Goal: Information Seeking & Learning: Check status

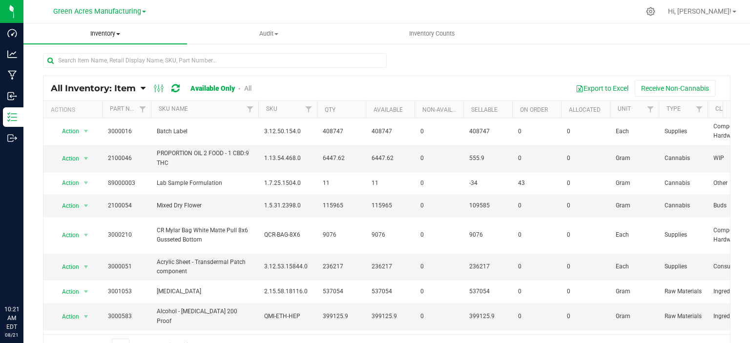
drag, startPoint x: 0, startPoint y: 0, endPoint x: 108, endPoint y: 35, distance: 113.3
click at [108, 35] on span "Inventory" at bounding box center [105, 33] width 164 height 9
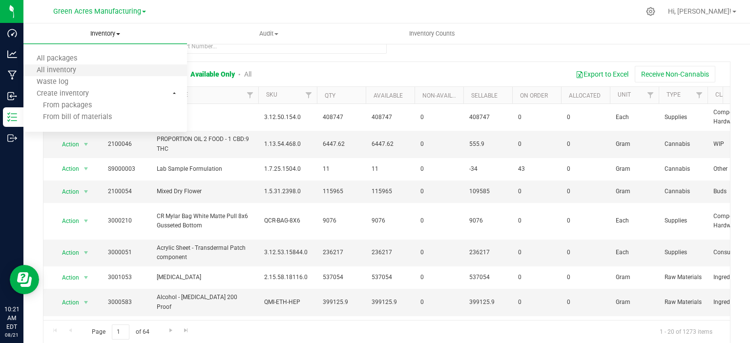
click at [96, 70] on li "All inventory" at bounding box center [105, 71] width 164 height 12
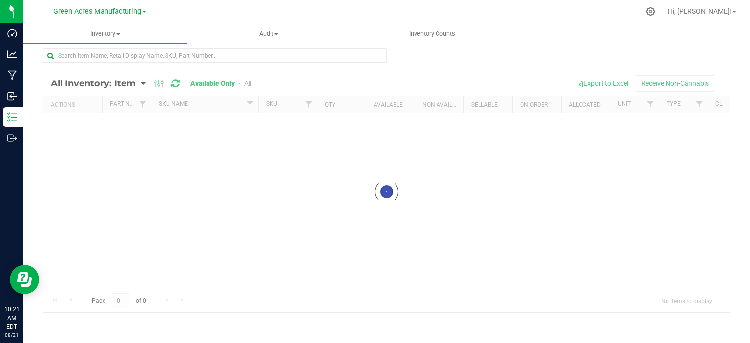
scroll to position [4, 0]
click at [101, 35] on span "Inventory" at bounding box center [105, 33] width 164 height 9
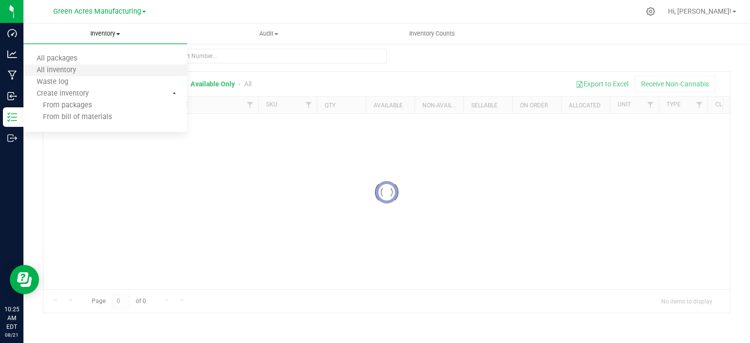
click at [94, 70] on li "All inventory" at bounding box center [105, 71] width 164 height 12
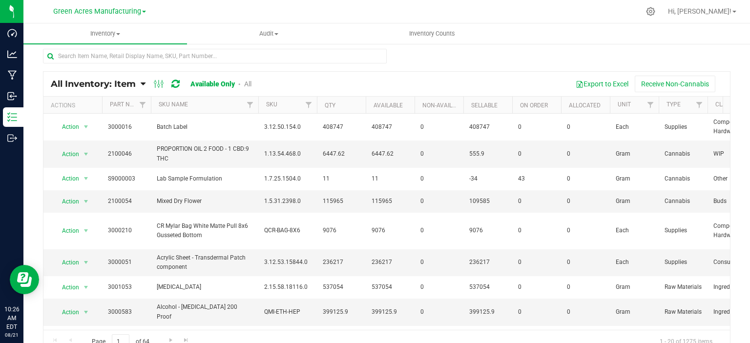
click at [111, 79] on span "All Inventory: Item" at bounding box center [93, 84] width 85 height 11
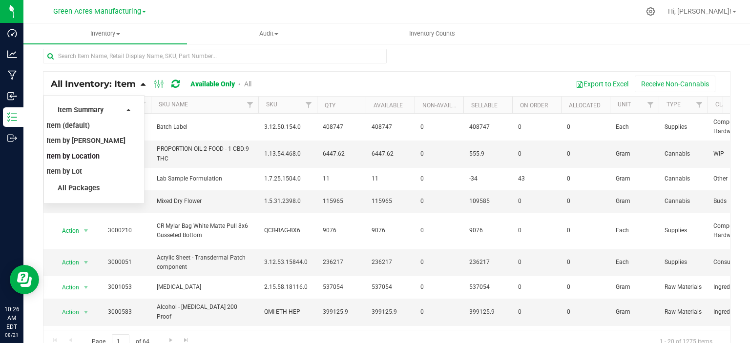
click at [93, 155] on span "Item by Location" at bounding box center [72, 156] width 53 height 8
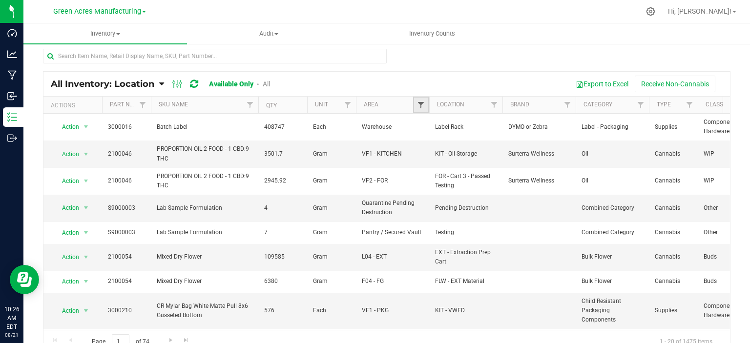
click at [419, 103] on span "Filter" at bounding box center [421, 105] width 8 height 8
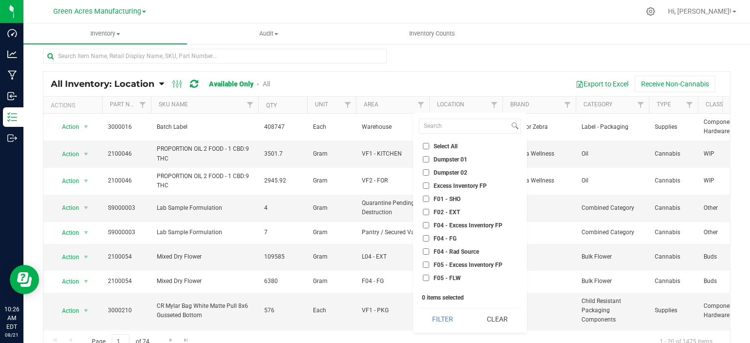
click at [434, 144] on span "Select All" at bounding box center [446, 147] width 24 height 6
click at [429, 143] on input "Select All" at bounding box center [426, 146] width 6 height 6
checkbox input "true"
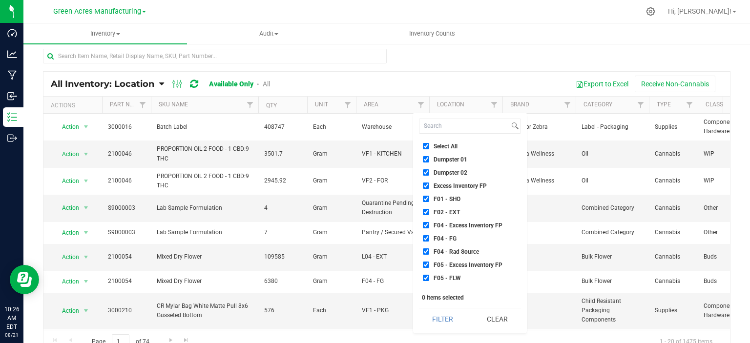
checkbox input "true"
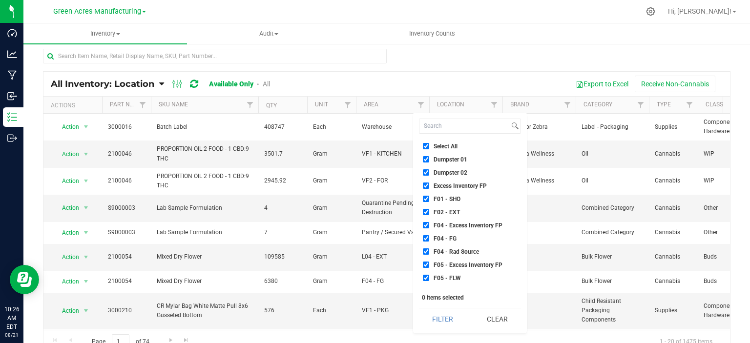
checkbox input "true"
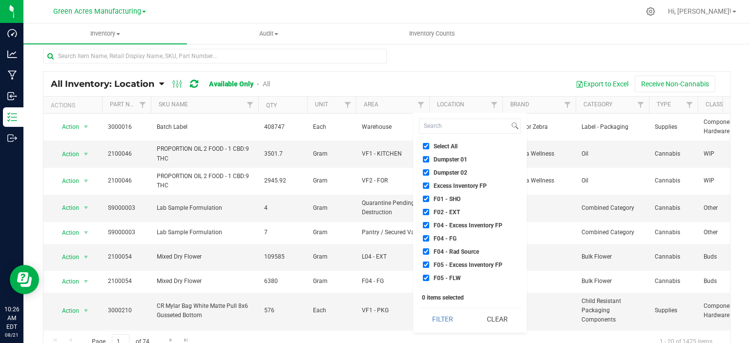
checkbox input "true"
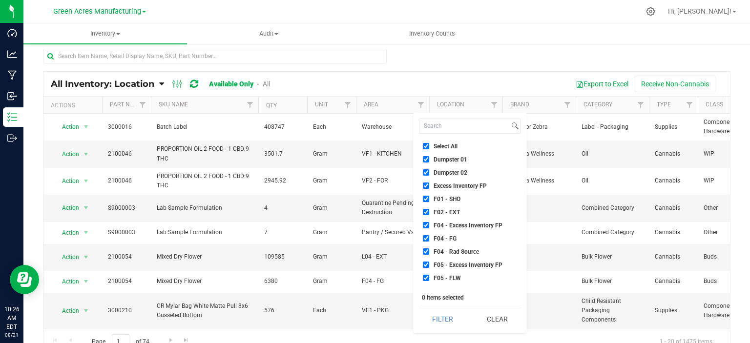
checkbox input "true"
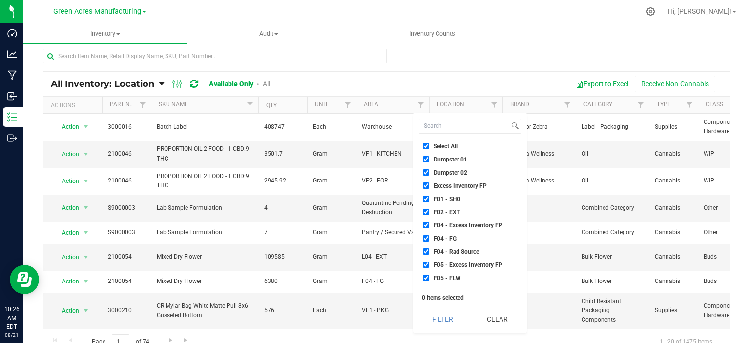
checkbox input "true"
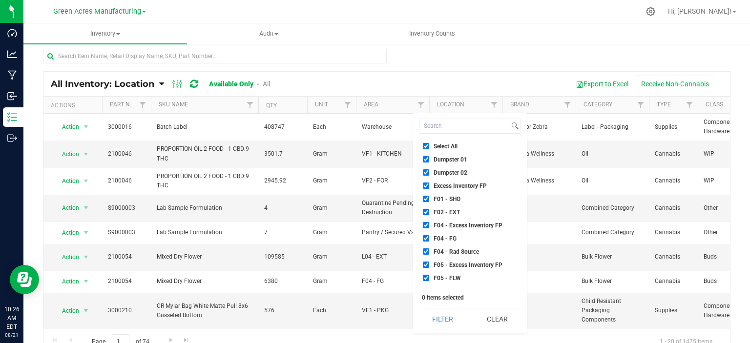
checkbox input "true"
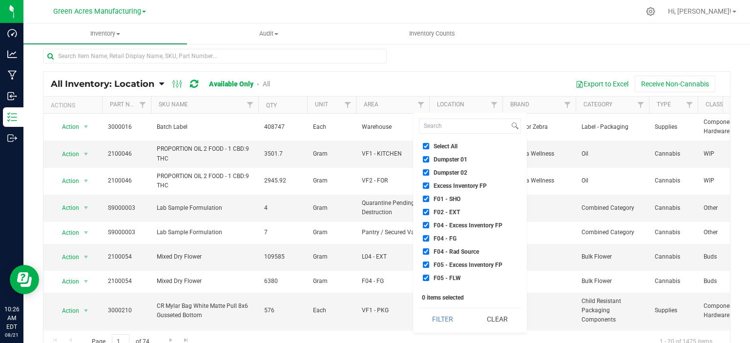
checkbox input "true"
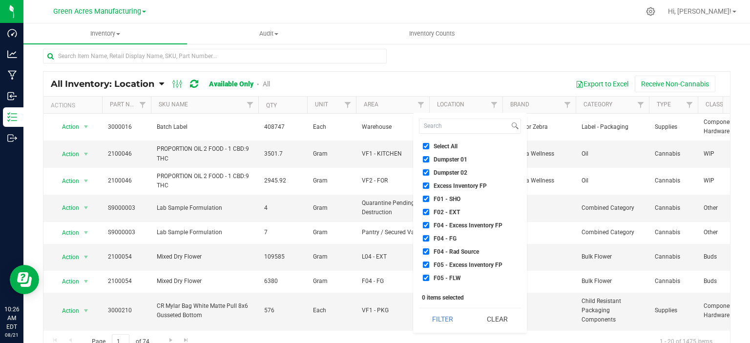
checkbox input "true"
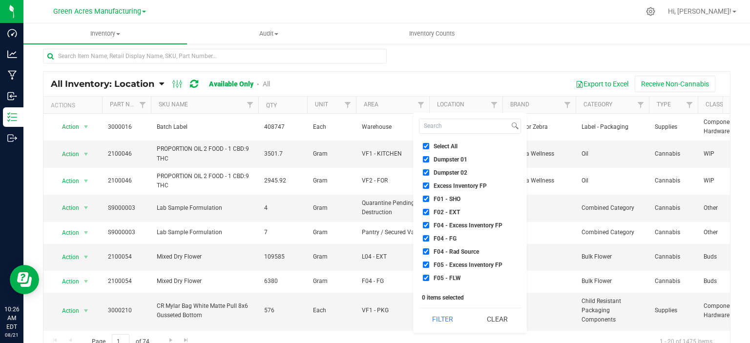
checkbox input "true"
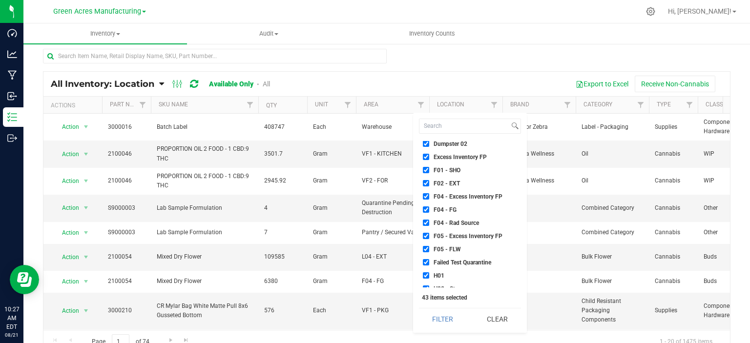
scroll to position [39, 0]
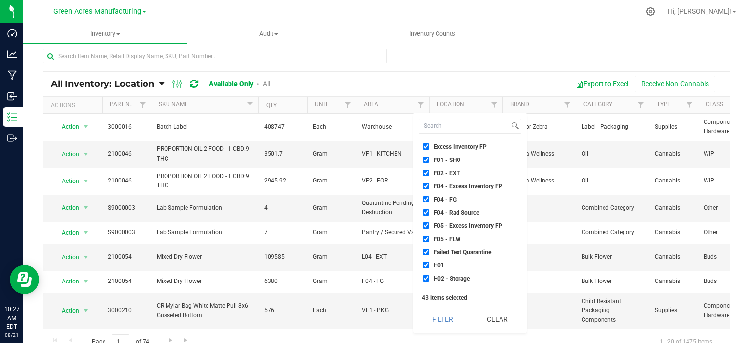
click at [444, 252] on span "Failed Test Quarantine" at bounding box center [463, 252] width 58 height 6
click at [429, 252] on input "Failed Test Quarantine" at bounding box center [426, 252] width 6 height 6
checkbox input "false"
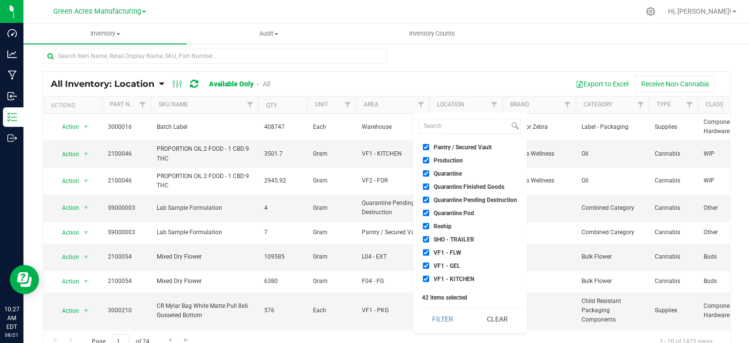
click at [453, 176] on li "Quarantine" at bounding box center [470, 173] width 102 height 10
click at [454, 189] on li "Quarantine Finished Goods" at bounding box center [470, 187] width 102 height 10
click at [451, 177] on li "Quarantine" at bounding box center [470, 173] width 102 height 10
click at [451, 176] on span "Quarantine" at bounding box center [448, 174] width 28 height 6
click at [429, 176] on input "Quarantine" at bounding box center [426, 173] width 6 height 6
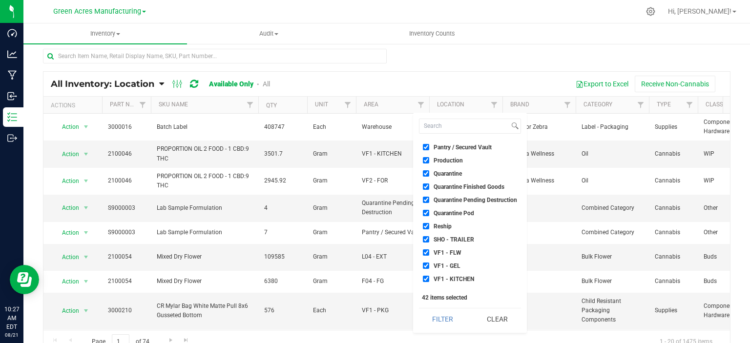
checkbox input "false"
click at [449, 184] on span "Quarantine Finished Goods" at bounding box center [469, 187] width 71 height 6
click at [429, 184] on input "Quarantine Finished Goods" at bounding box center [426, 187] width 6 height 6
checkbox input "false"
click at [448, 199] on span "Quarantine Pending Destruction" at bounding box center [475, 200] width 83 height 6
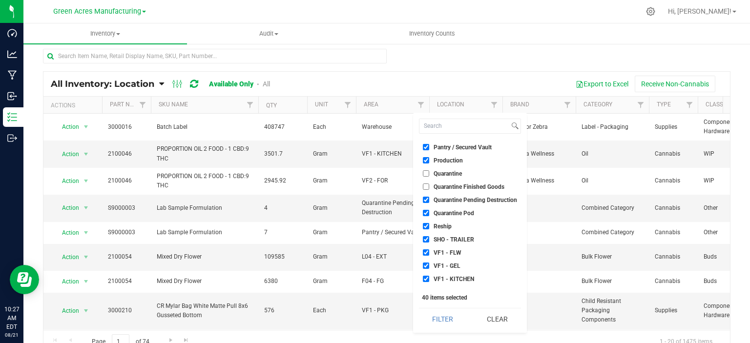
click at [429, 199] on input "Quarantine Pending Destruction" at bounding box center [426, 200] width 6 height 6
checkbox input "false"
click at [448, 206] on ul "Select All Dumpster 01 Dumpster 02 Excess Inventory FP F01 - SHO F02 - EXT F04 …" at bounding box center [470, 214] width 102 height 146
click at [447, 211] on span "Quarantine Pod" at bounding box center [454, 213] width 41 height 6
click at [429, 211] on input "Quarantine Pod" at bounding box center [426, 213] width 6 height 6
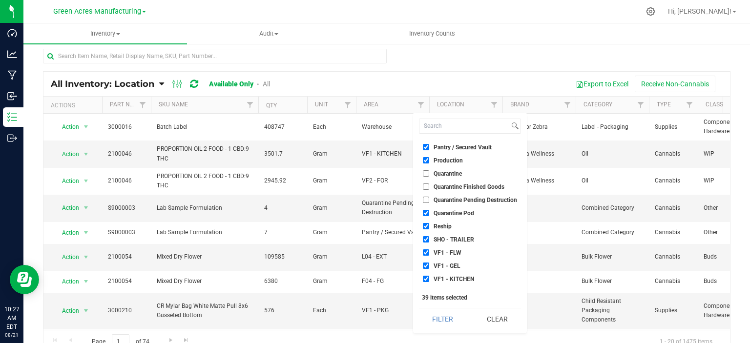
checkbox input "false"
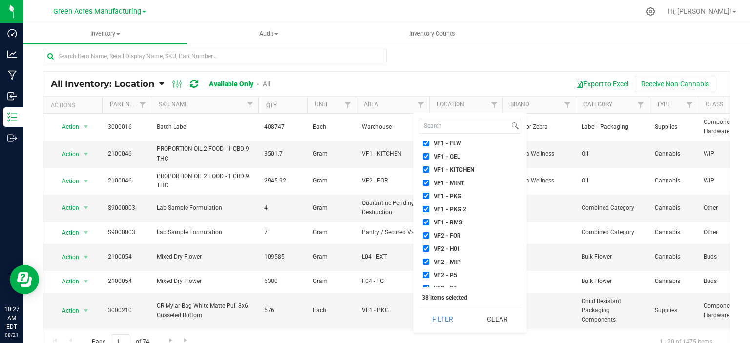
scroll to position [430, 0]
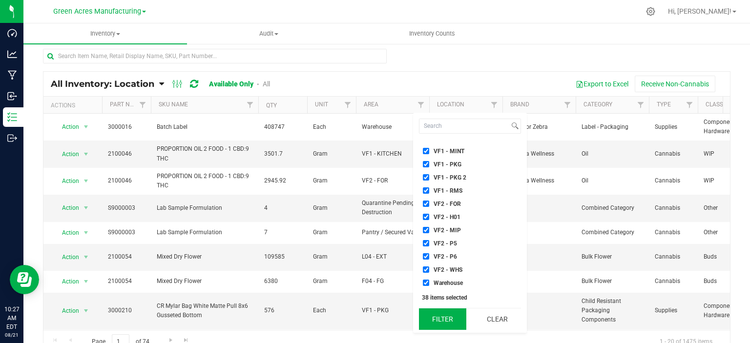
click at [441, 318] on button "Filter" at bounding box center [442, 319] width 47 height 21
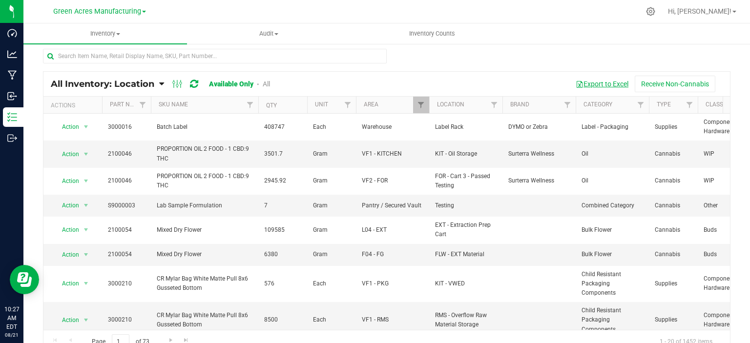
click at [592, 86] on button "Export to Excel" at bounding box center [601, 84] width 65 height 17
click at [117, 11] on span "Green Acres Manufacturing" at bounding box center [97, 11] width 88 height 9
click at [119, 63] on link "Tampa Warehouse" at bounding box center [99, 60] width 143 height 13
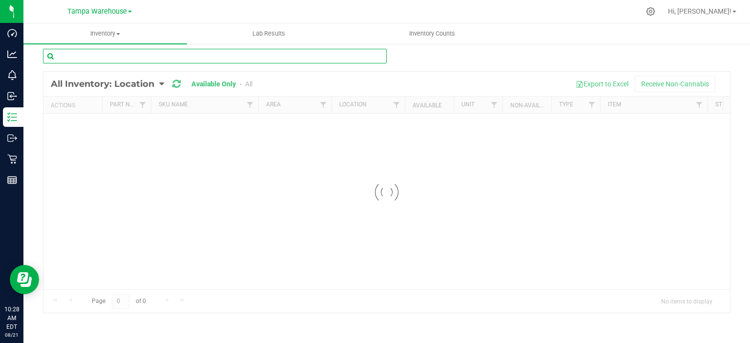
click at [259, 51] on input "text" at bounding box center [215, 56] width 344 height 15
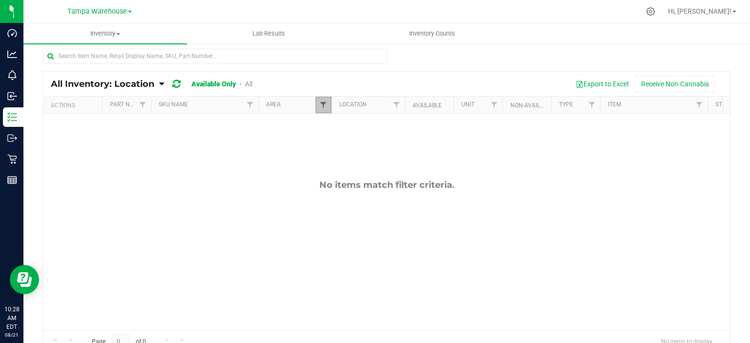
click at [324, 105] on span "Filter" at bounding box center [323, 105] width 8 height 8
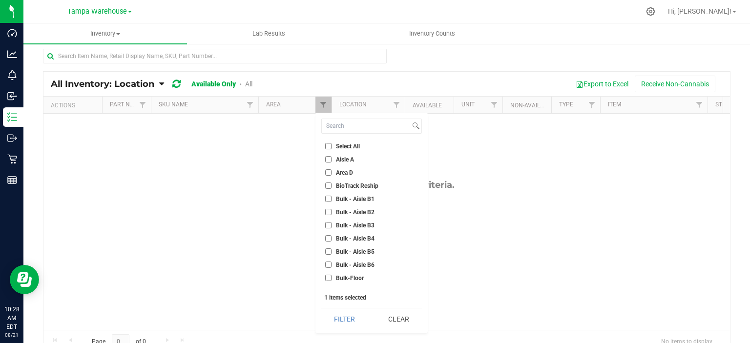
click at [332, 145] on label "Select All" at bounding box center [342, 146] width 35 height 6
click at [331, 145] on input "Select All" at bounding box center [328, 146] width 6 height 6
checkbox input "true"
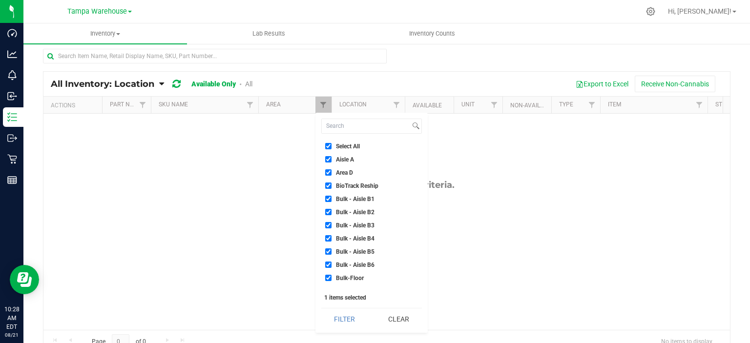
checkbox input "true"
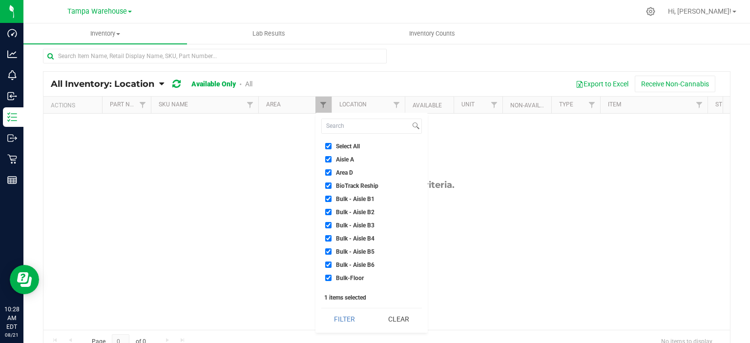
checkbox input "true"
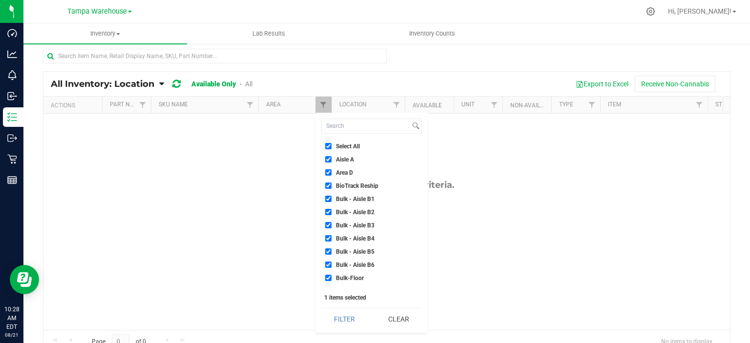
checkbox input "true"
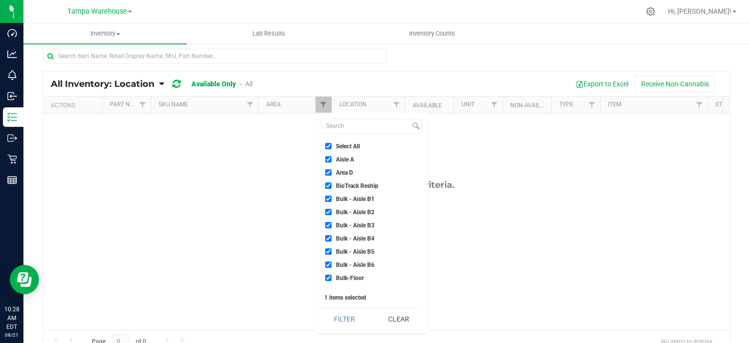
checkbox input "true"
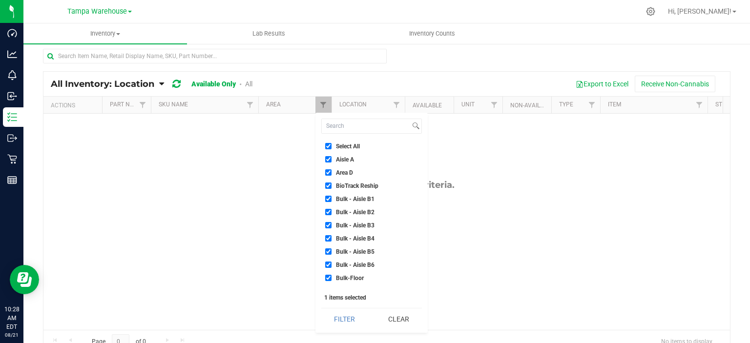
checkbox input "true"
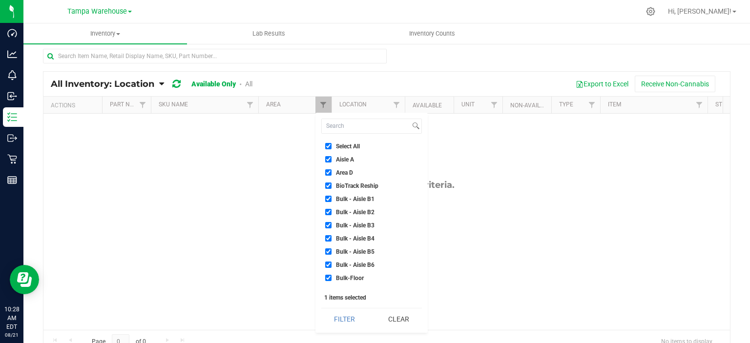
checkbox input "true"
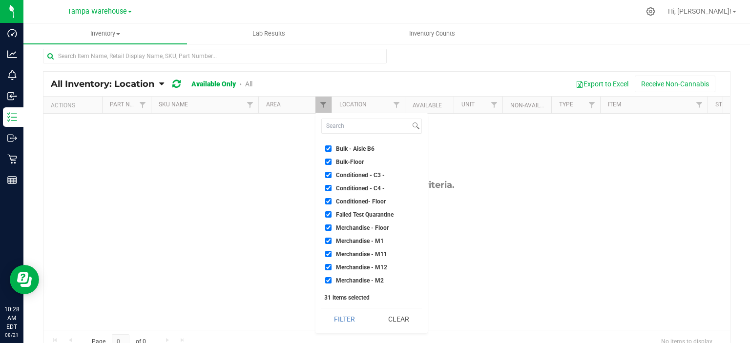
scroll to position [123, 0]
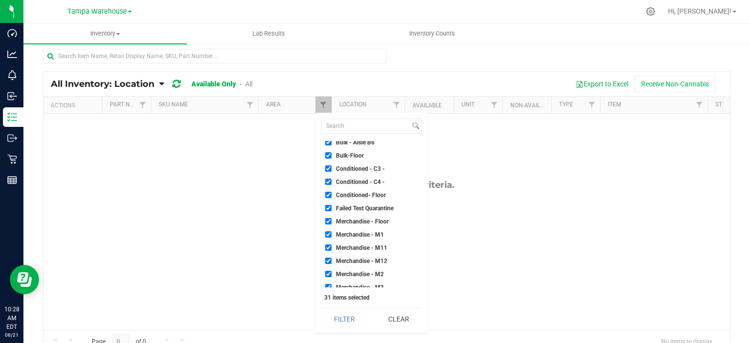
click at [348, 206] on span "Failed Test Quarantine" at bounding box center [365, 209] width 58 height 6
click at [331, 206] on input "Failed Test Quarantine" at bounding box center [328, 208] width 6 height 6
checkbox input "false"
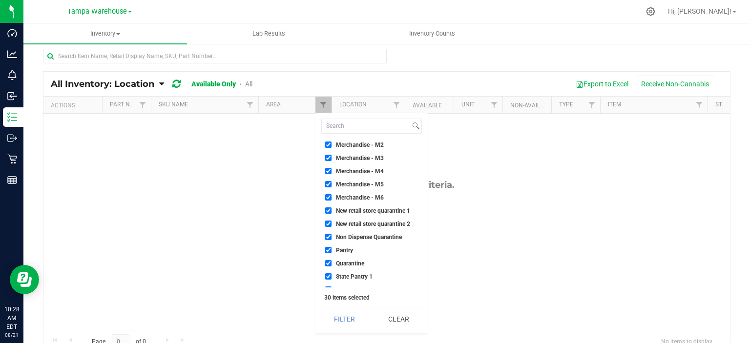
scroll to position [272, 0]
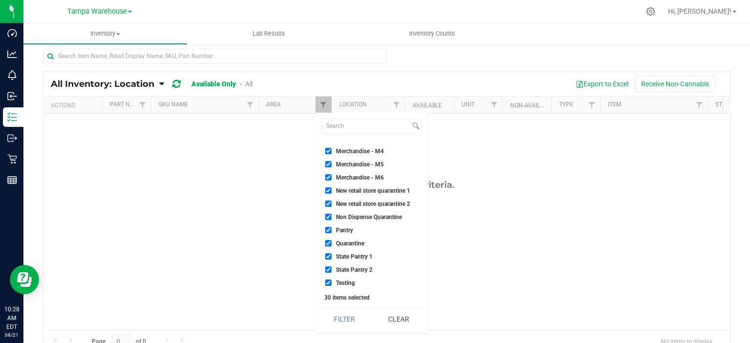
click at [345, 188] on span "New retail store quarantine 1" at bounding box center [373, 191] width 74 height 6
click at [331, 188] on input "New retail store quarantine 1" at bounding box center [328, 190] width 6 height 6
checkbox input "false"
click at [344, 202] on span "New retail store quarantine 2" at bounding box center [373, 204] width 74 height 6
click at [331, 202] on input "New retail store quarantine 2" at bounding box center [328, 204] width 6 height 6
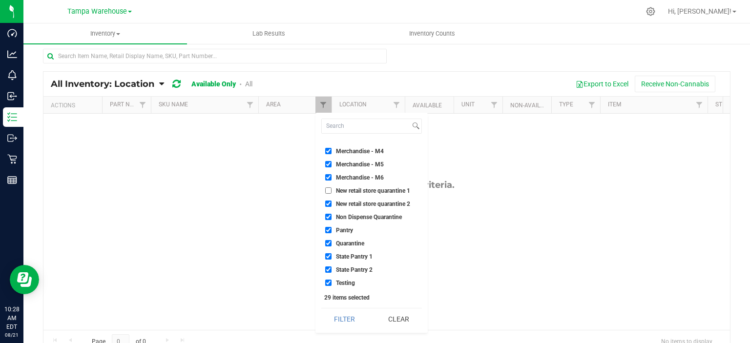
checkbox input "false"
click at [349, 218] on span "Non Dispense Quarantine" at bounding box center [369, 217] width 66 height 6
click at [331, 218] on input "Non Dispense Quarantine" at bounding box center [328, 217] width 6 height 6
checkbox input "false"
click at [350, 243] on span "Quarantine" at bounding box center [350, 244] width 28 height 6
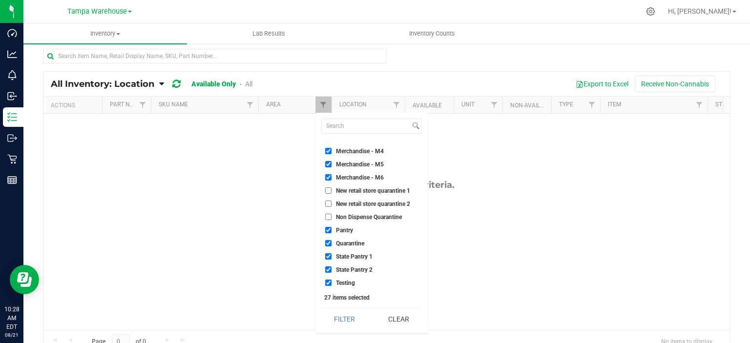
click at [331, 243] on input "Quarantine" at bounding box center [328, 243] width 6 height 6
checkbox input "false"
click at [348, 325] on button "Filter" at bounding box center [344, 319] width 47 height 21
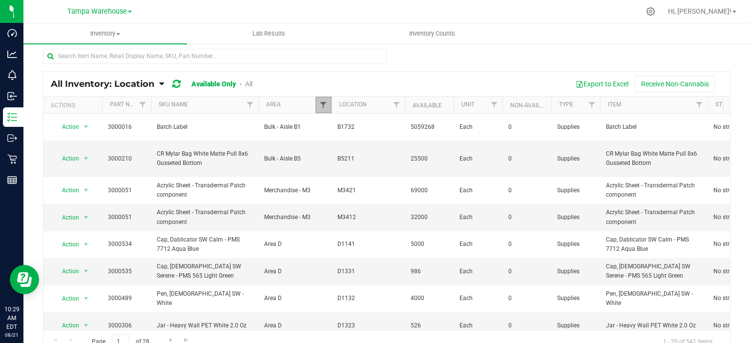
click at [326, 106] on span "Filter" at bounding box center [323, 105] width 8 height 8
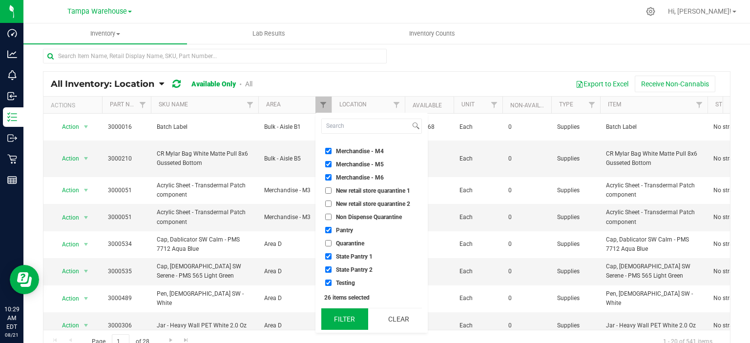
click at [347, 325] on button "Filter" at bounding box center [344, 319] width 47 height 21
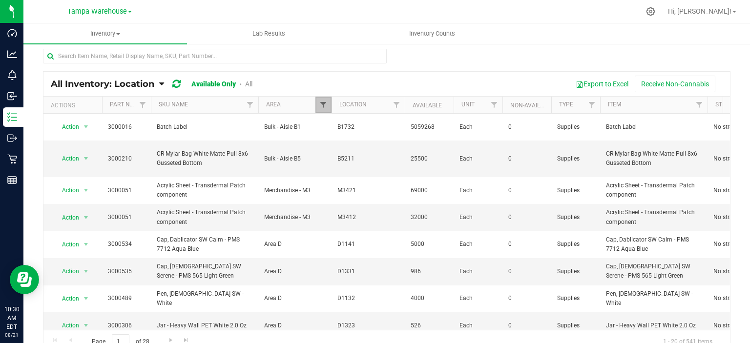
click at [323, 106] on span "Filter" at bounding box center [323, 105] width 8 height 8
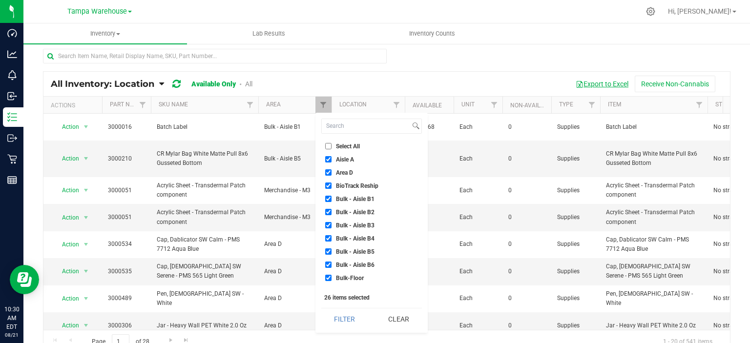
click at [584, 80] on button "Export to Excel" at bounding box center [601, 84] width 65 height 17
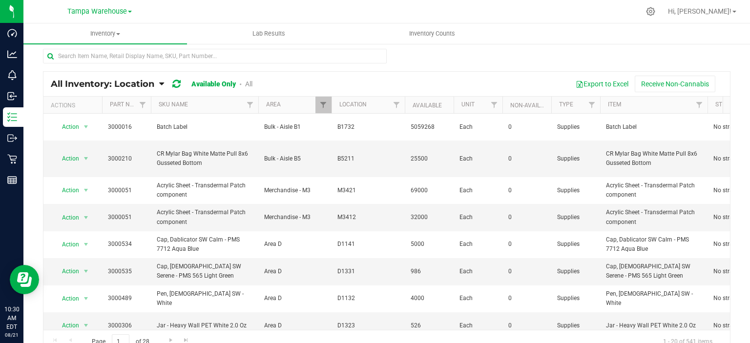
click at [536, 61] on div at bounding box center [386, 60] width 687 height 22
